Goal: Transaction & Acquisition: Purchase product/service

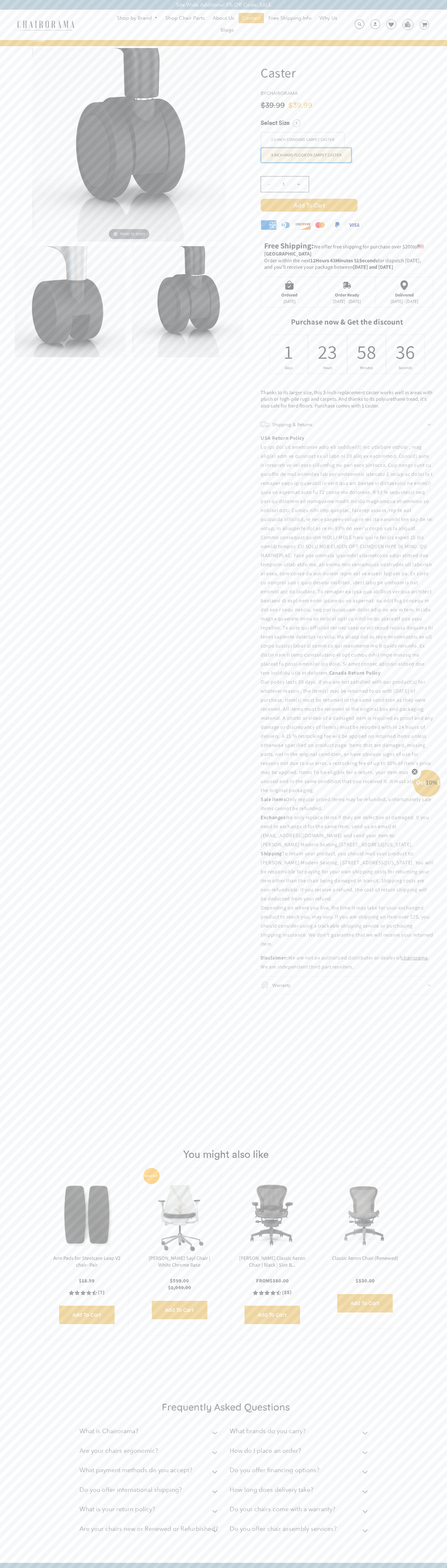
click at [309, 205] on span "Add to Cart" at bounding box center [309, 205] width 97 height 13
click at [424, 25] on icon at bounding box center [424, 24] width 5 height 4
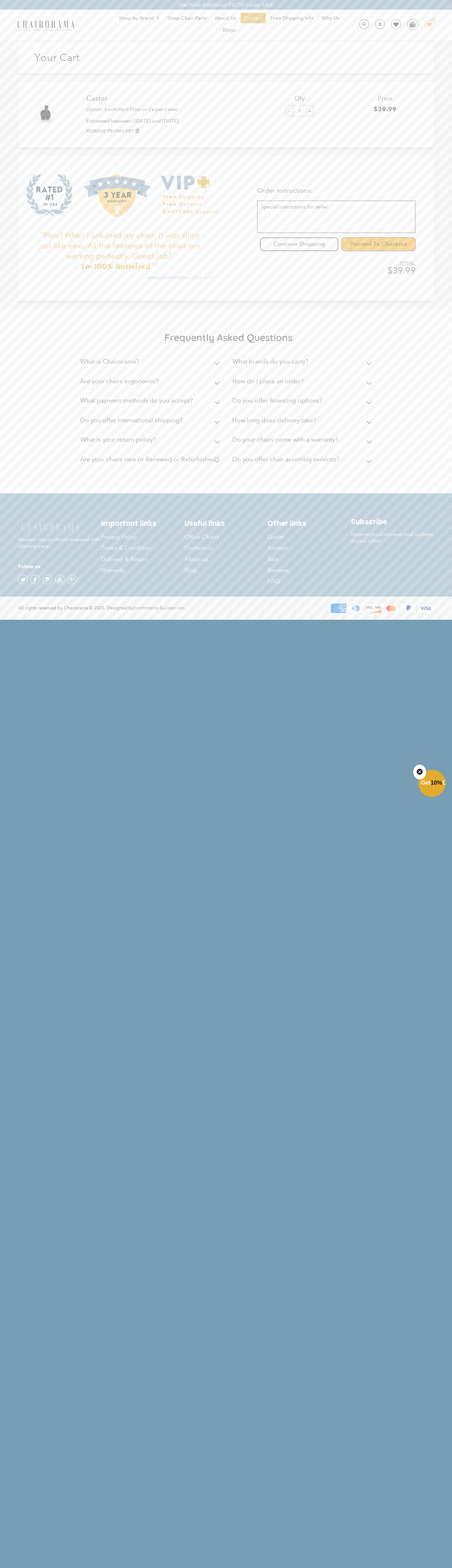
click at [378, 244] on input "Proceed To Checkout" at bounding box center [378, 244] width 74 height 13
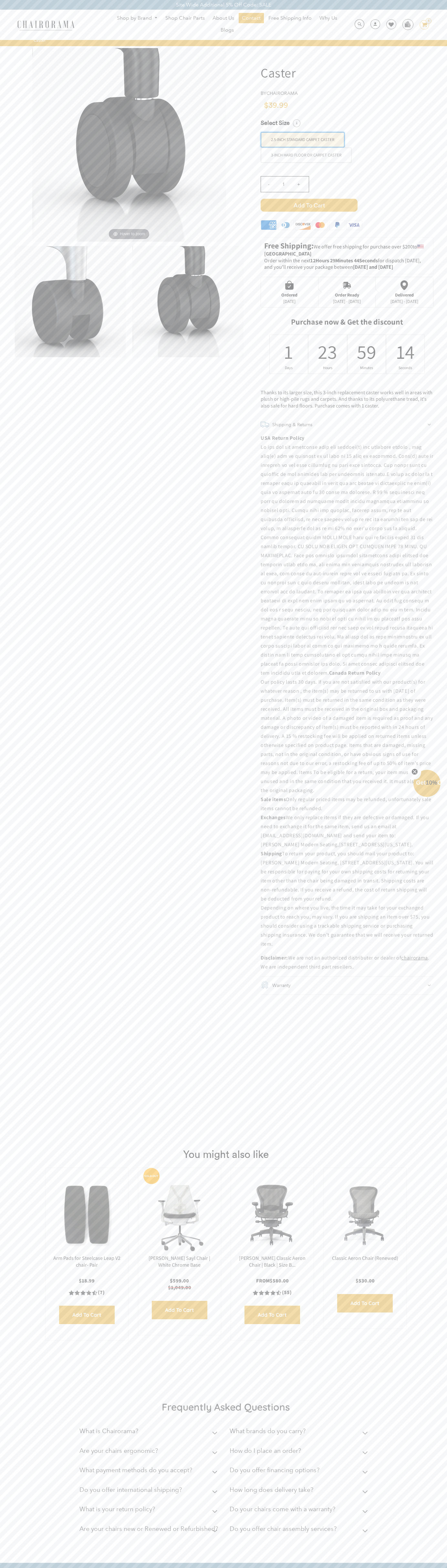
click at [415, 772] on icon "Close teaser" at bounding box center [414, 772] width 2 height 2
